Goal: Transaction & Acquisition: Book appointment/travel/reservation

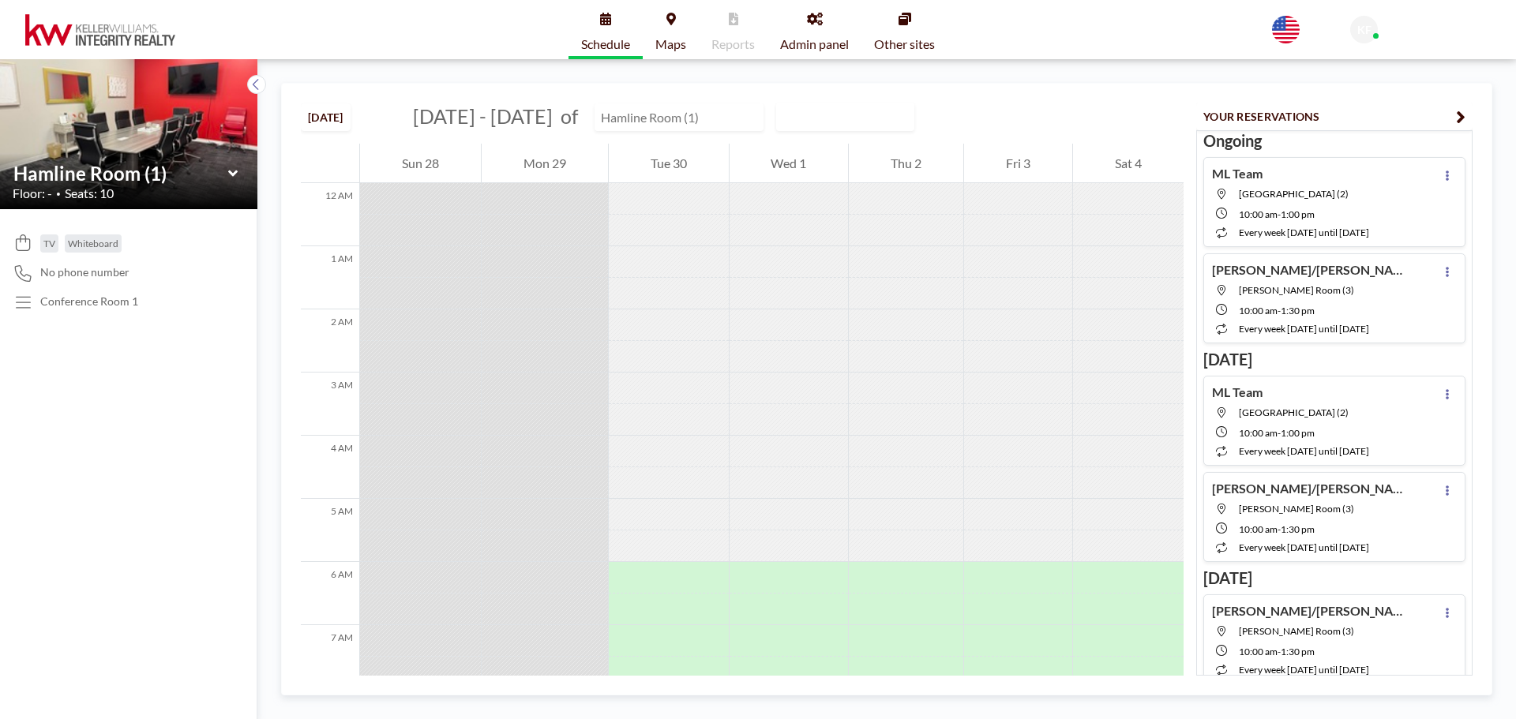
click at [663, 107] on input "text" at bounding box center [671, 117] width 152 height 26
type input "Hamline Room (1)"
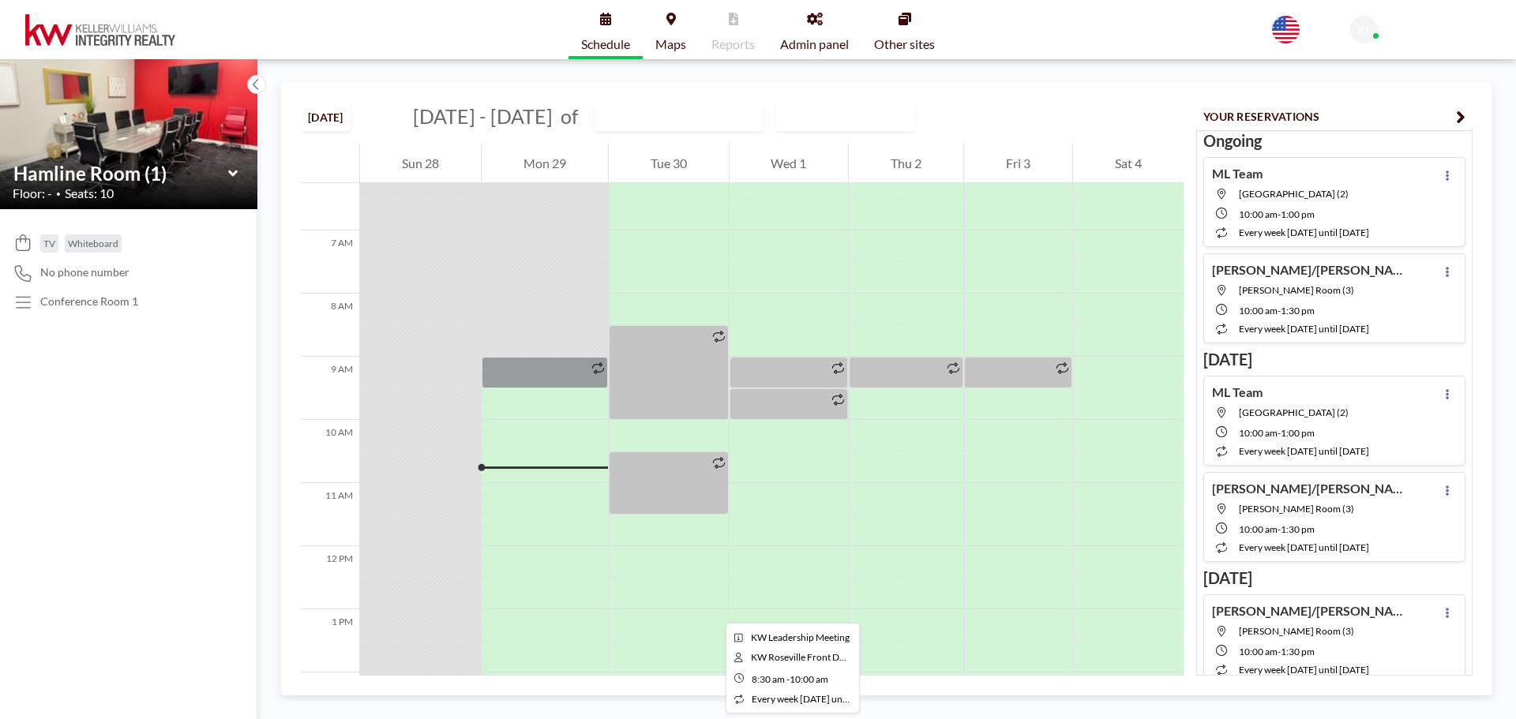
scroll to position [474, 0]
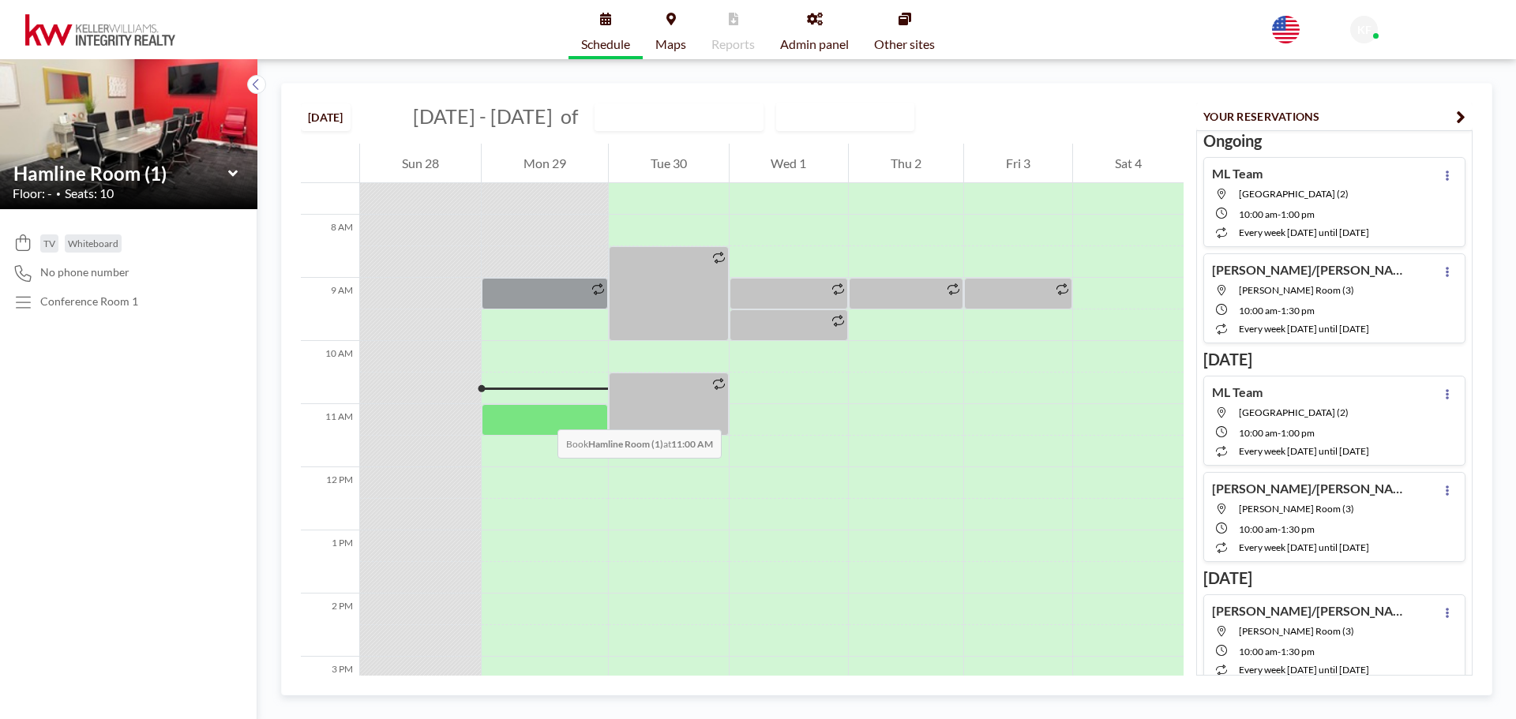
click at [542, 414] on div at bounding box center [545, 420] width 126 height 32
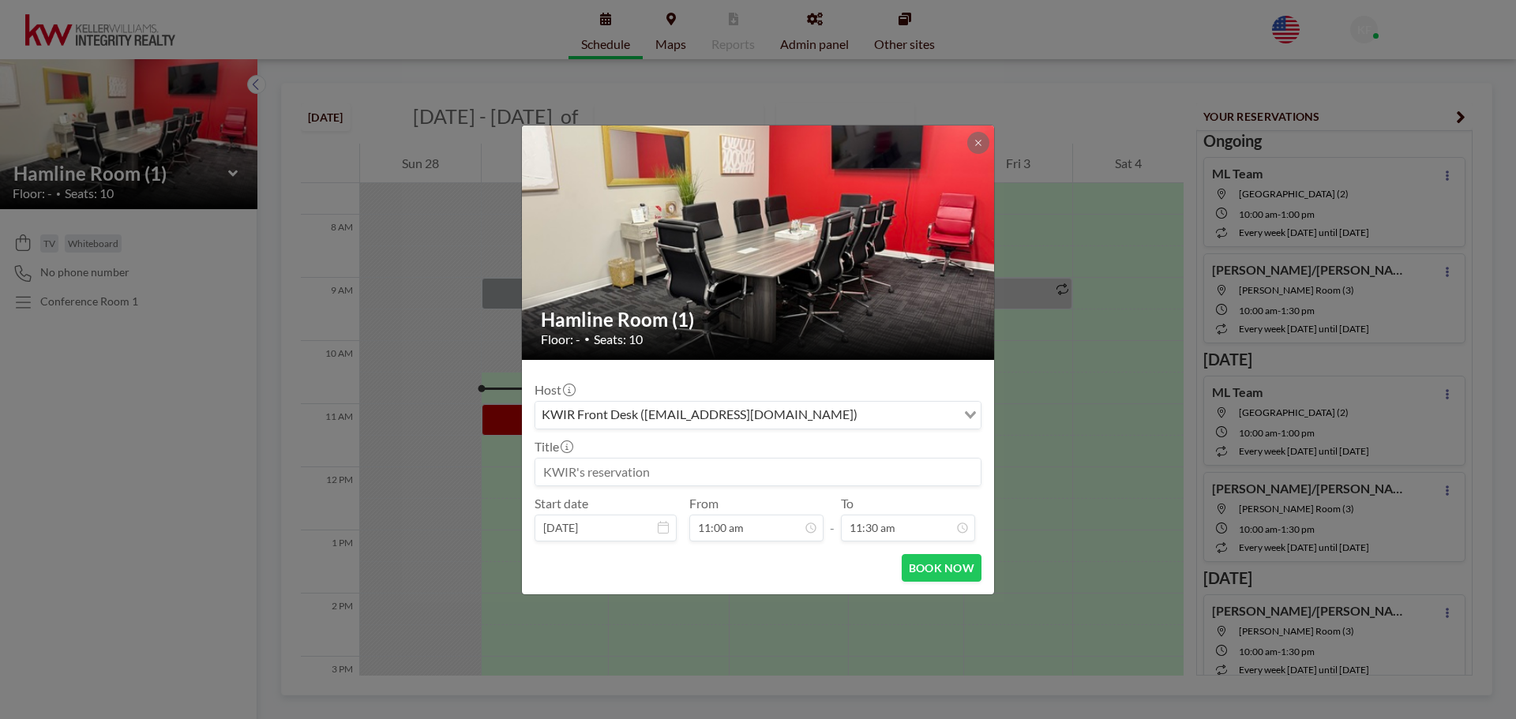
click at [578, 479] on input at bounding box center [757, 472] width 445 height 27
type input "[PERSON_NAME]"
click at [881, 523] on input "11:30 am" at bounding box center [908, 528] width 134 height 27
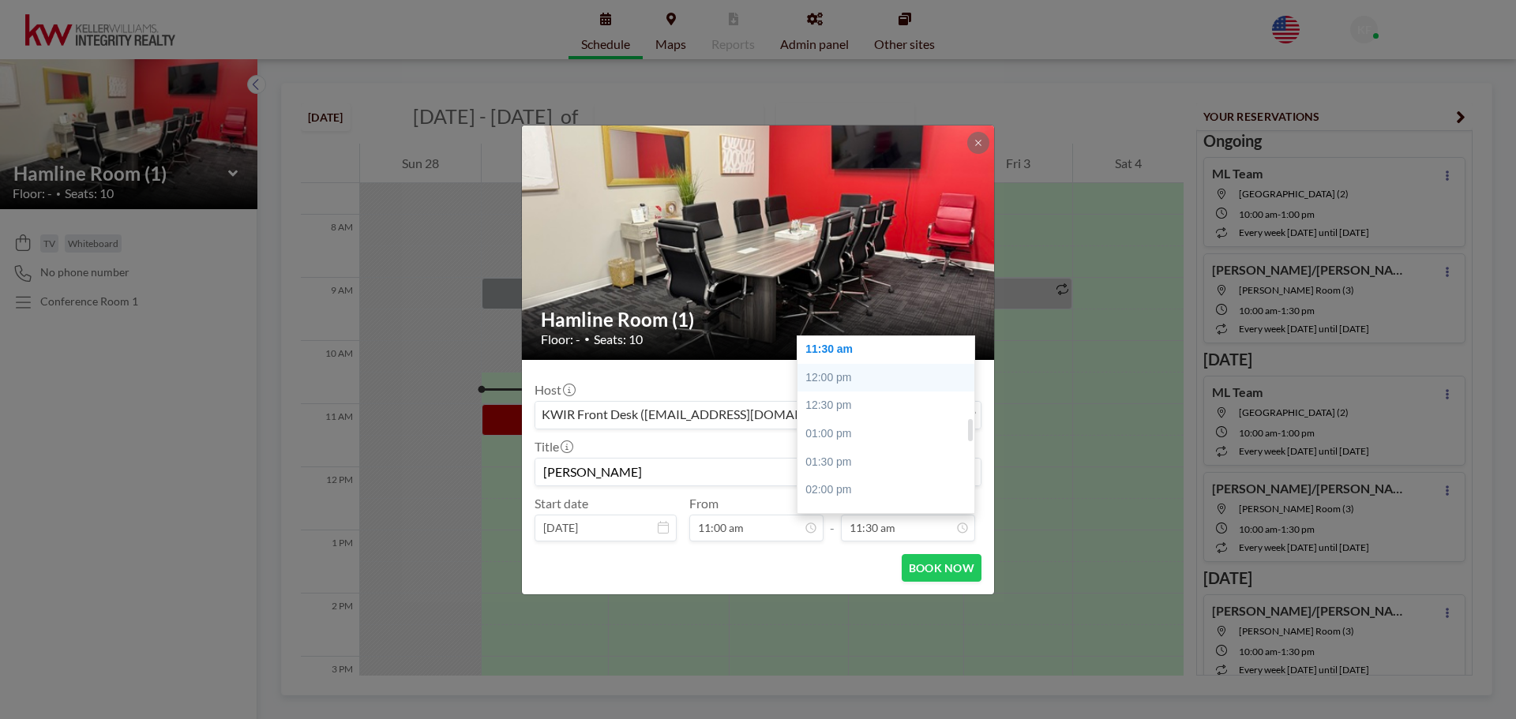
click at [872, 378] on div "12:00 pm" at bounding box center [889, 378] width 185 height 28
type input "12:00 pm"
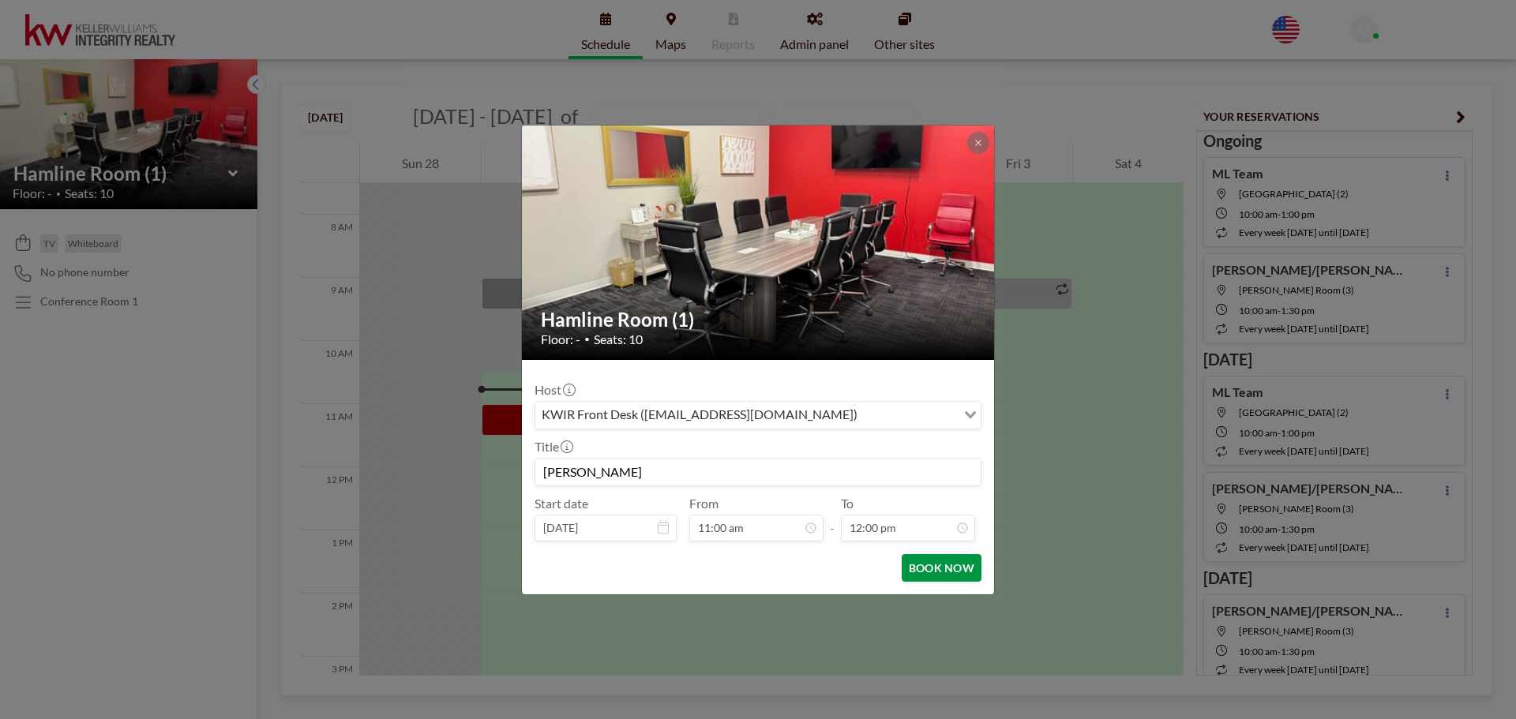
scroll to position [674, 0]
click at [944, 566] on button "BOOK NOW" at bounding box center [942, 568] width 80 height 28
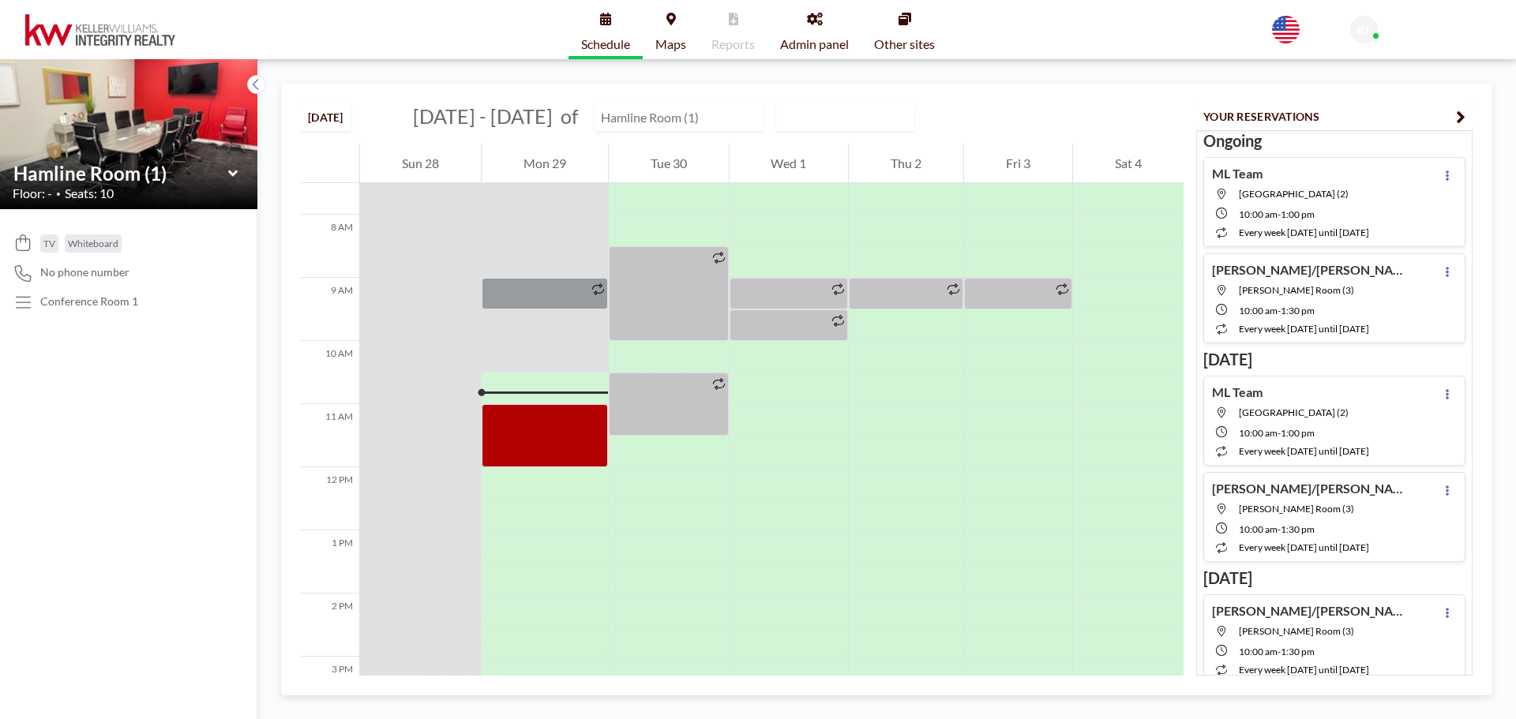
click at [609, 122] on input "text" at bounding box center [671, 117] width 152 height 26
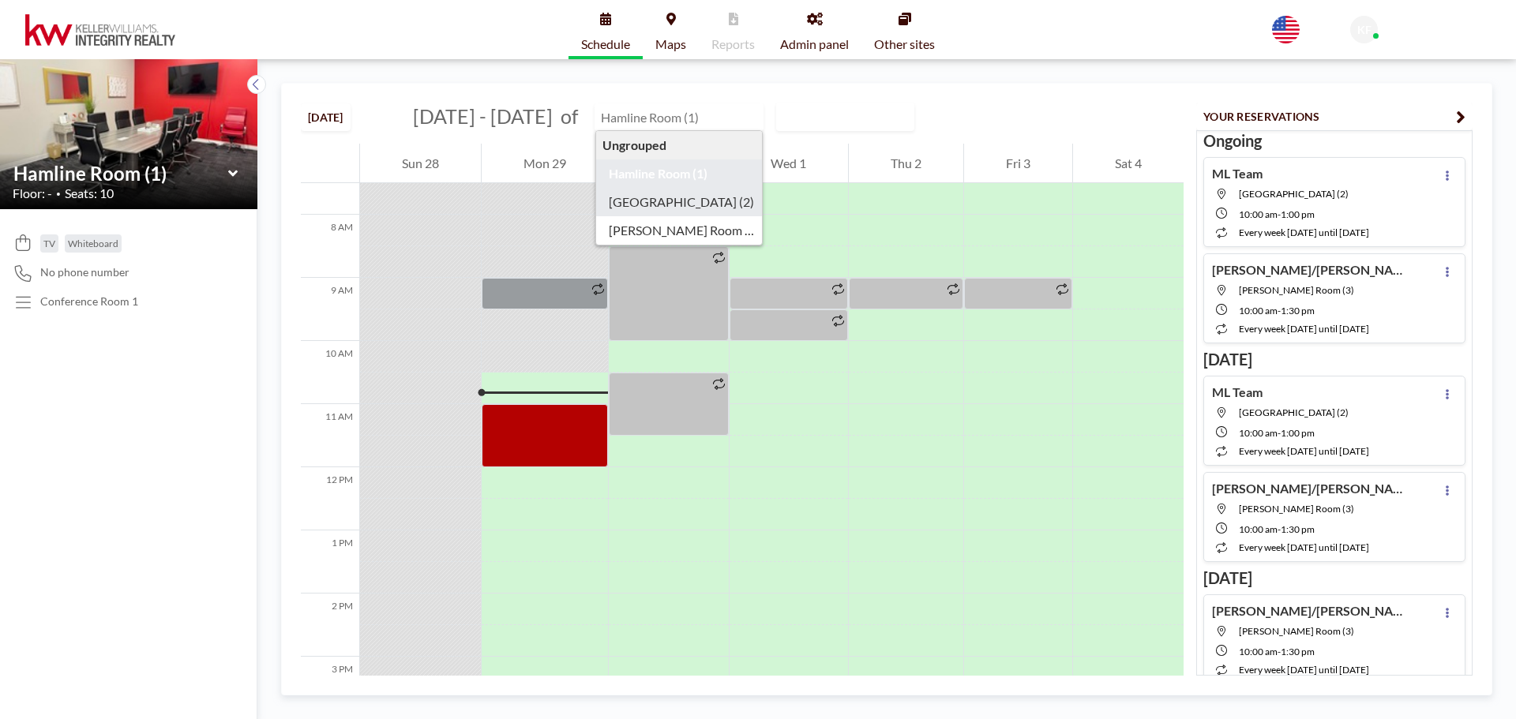
type input "[GEOGRAPHIC_DATA] (2)"
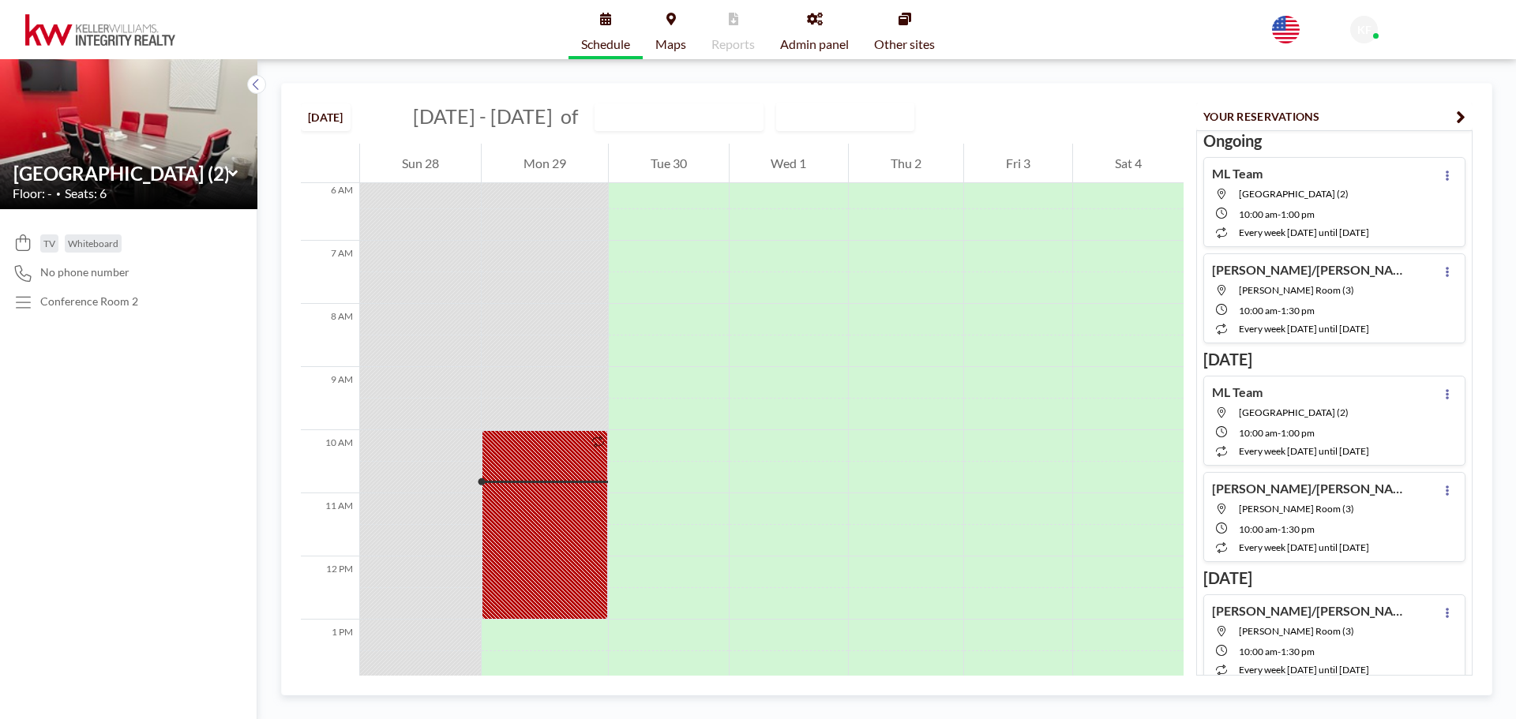
scroll to position [395, 0]
